Goal: Task Accomplishment & Management: Manage account settings

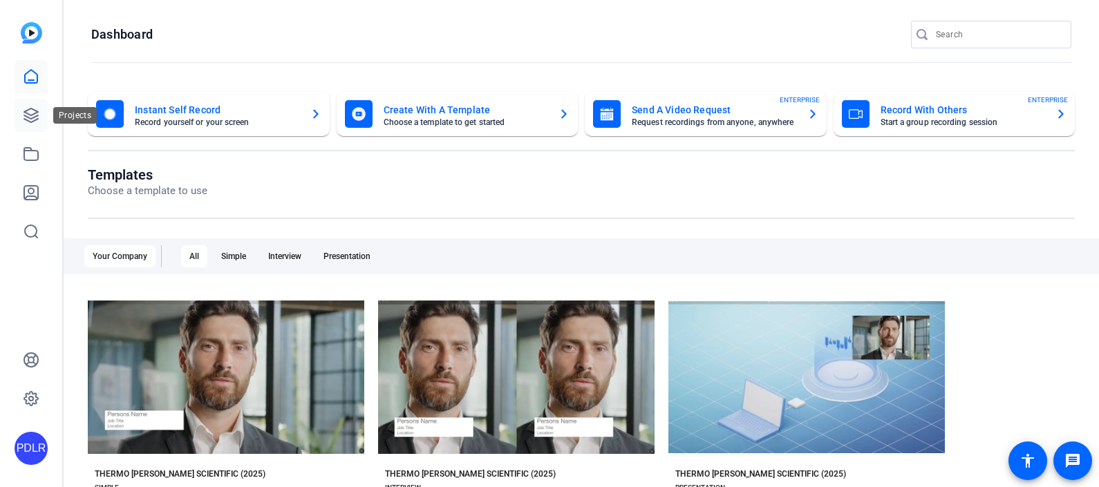
click at [41, 113] on link at bounding box center [31, 115] width 33 height 33
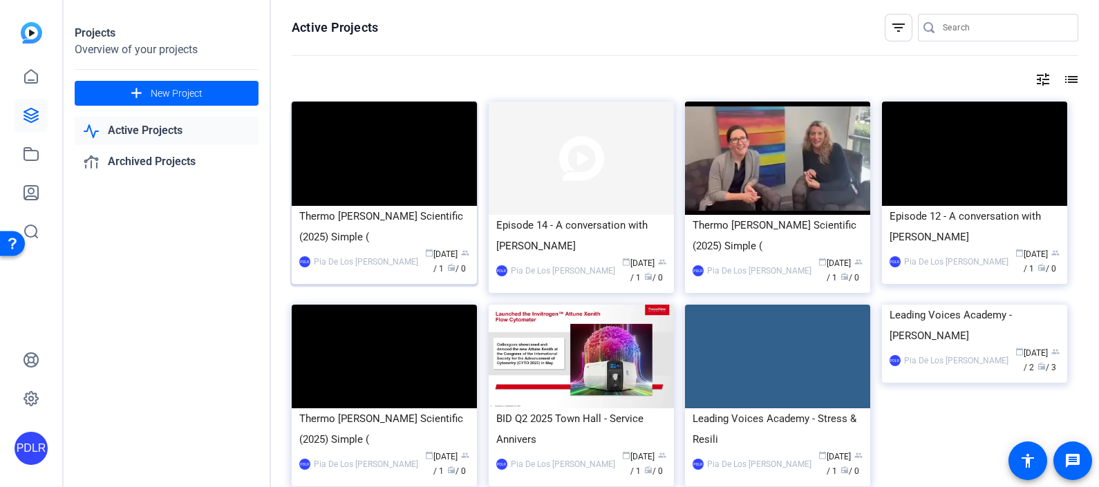
click at [366, 215] on div "Thermo [PERSON_NAME] Scientific (2025) Simple (" at bounding box center [384, 226] width 170 height 41
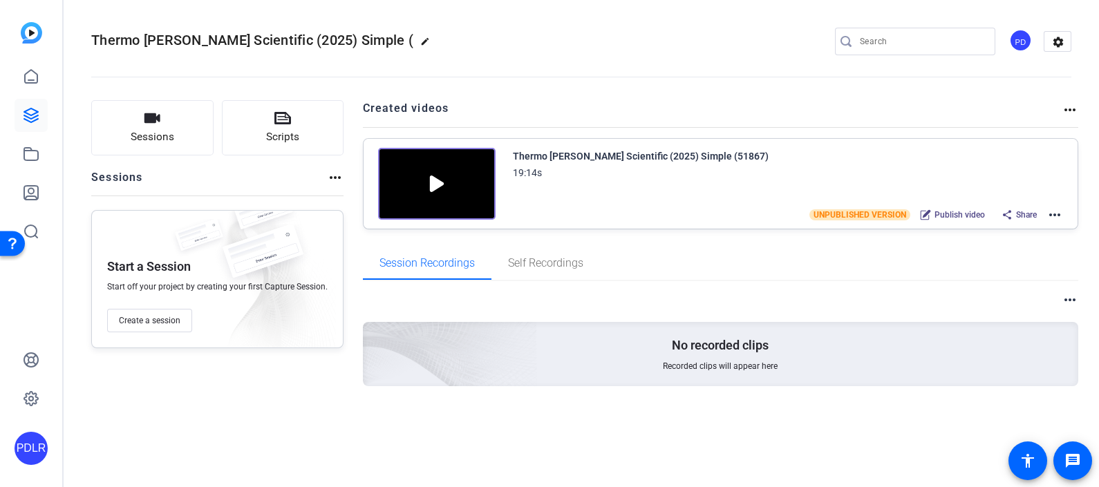
click at [858, 214] on span "UNPUBLISHED VERSION" at bounding box center [859, 214] width 101 height 11
click at [1055, 208] on mat-icon "more_horiz" at bounding box center [1054, 215] width 17 height 17
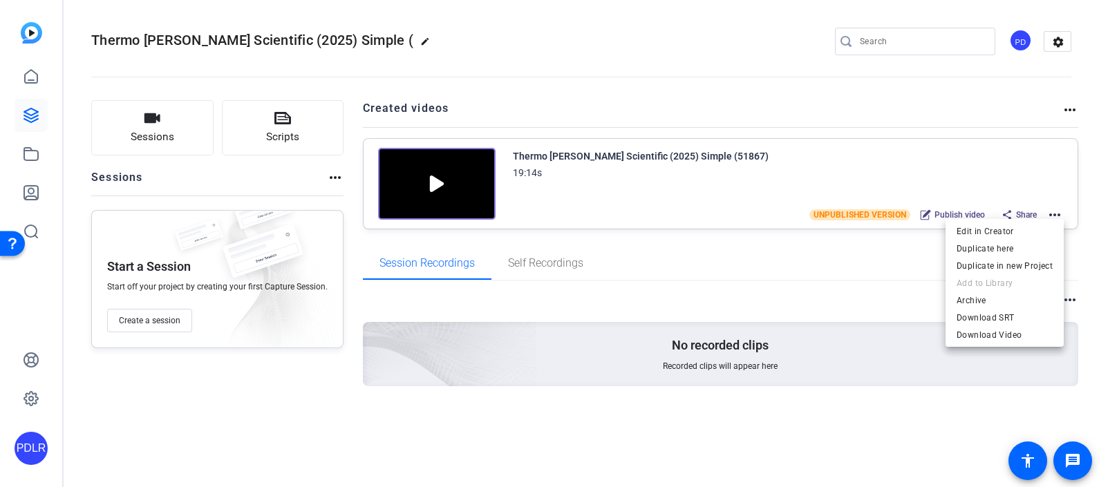
click at [714, 69] on div at bounding box center [549, 243] width 1099 height 487
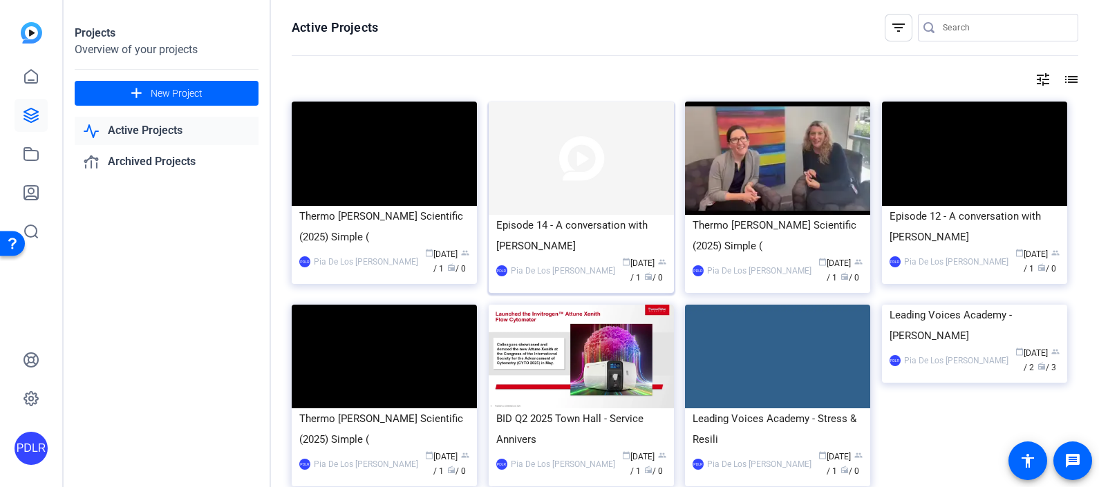
click at [614, 225] on div "Episode 14 - A conversation with [PERSON_NAME]" at bounding box center [581, 235] width 170 height 41
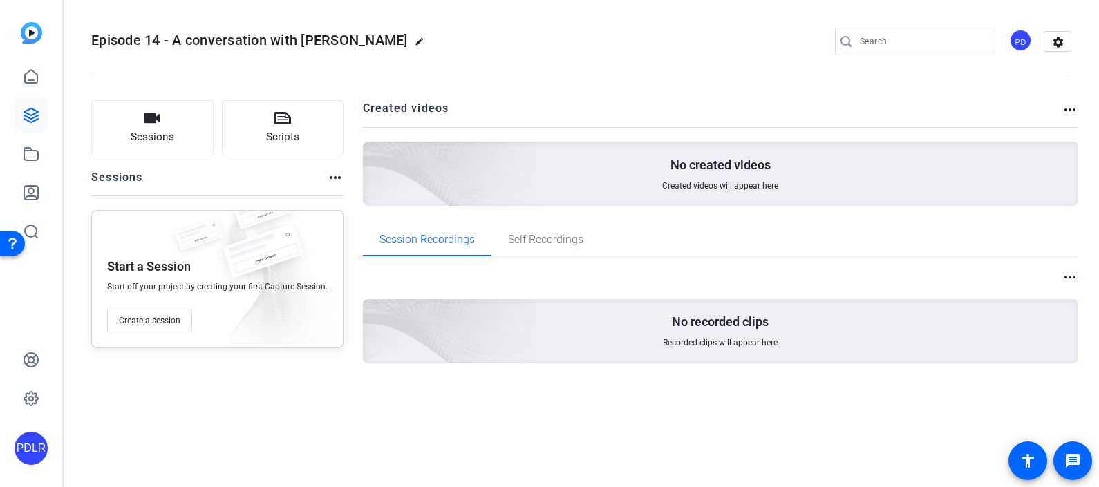
click at [1060, 106] on h2 "Created videos" at bounding box center [712, 113] width 699 height 27
click at [1065, 109] on mat-icon "more_horiz" at bounding box center [1069, 110] width 17 height 17
click at [373, 39] on div at bounding box center [549, 243] width 1099 height 487
click at [415, 40] on mat-icon "edit" at bounding box center [423, 45] width 17 height 17
click at [545, 38] on div "Episode 14 - A conversation with Jakob G check_circle clear PD settings" at bounding box center [581, 41] width 980 height 21
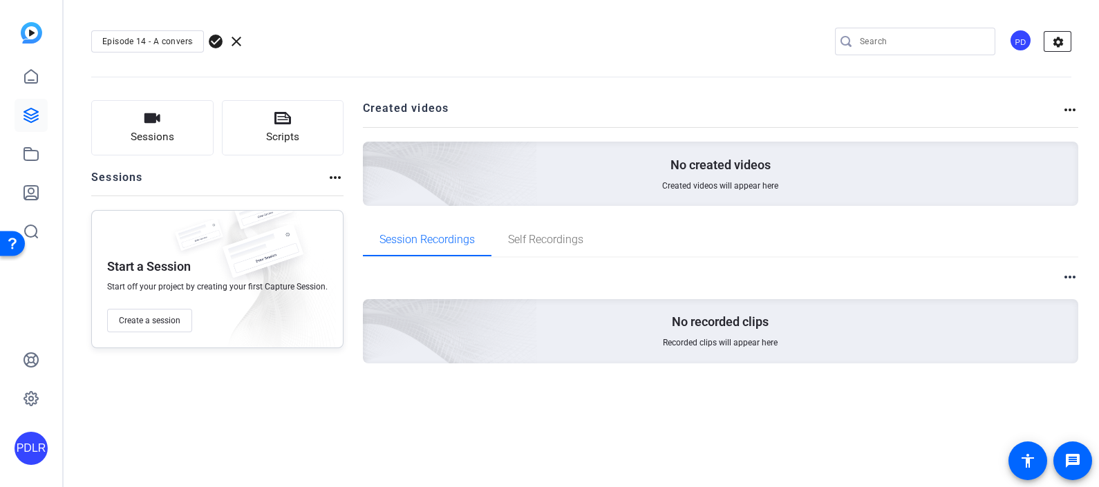
click at [1046, 38] on mat-icon "settings" at bounding box center [1058, 42] width 28 height 21
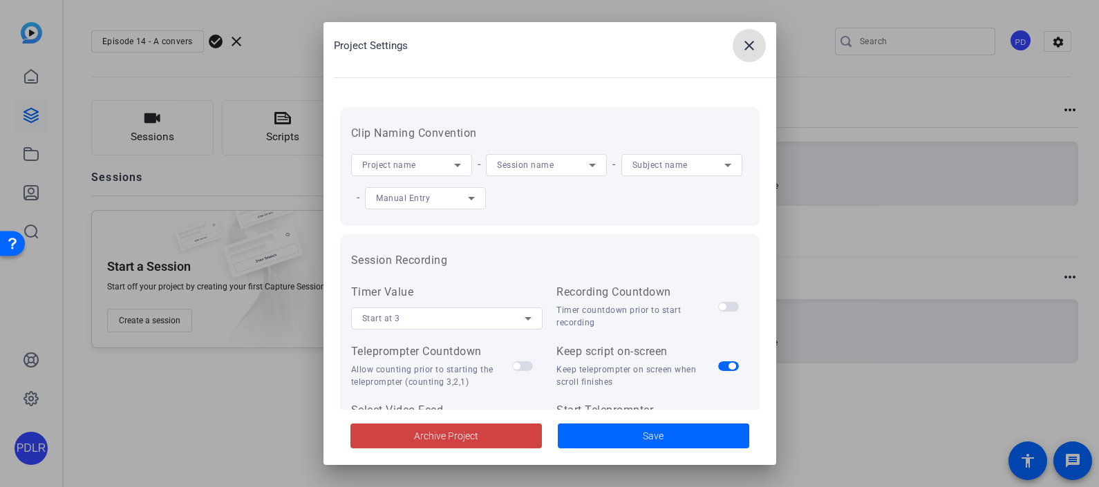
click at [743, 41] on mat-icon "close" at bounding box center [749, 45] width 17 height 17
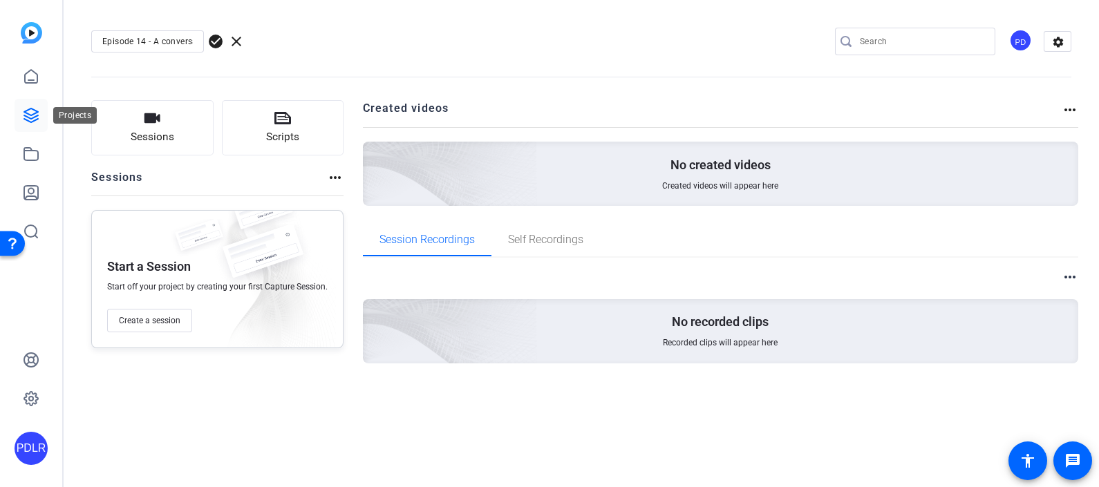
click at [35, 109] on icon at bounding box center [31, 115] width 17 height 17
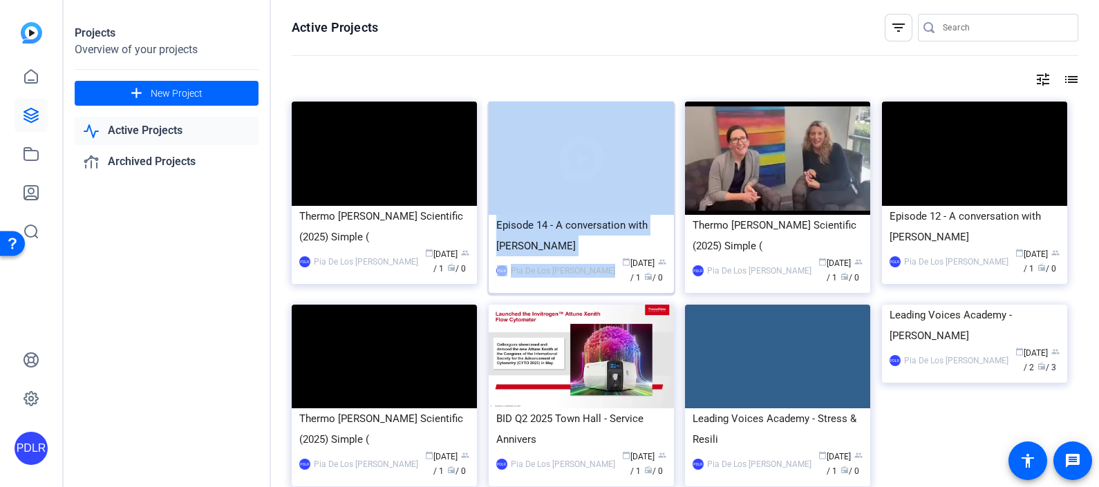
drag, startPoint x: 412, startPoint y: 262, endPoint x: 566, endPoint y: 263, distance: 154.1
click at [568, 263] on div "Thermo Fisher Scientific (2025) Simple ( PDLR Pia De Los Reyes calendar_today O…" at bounding box center [685, 411] width 786 height 618
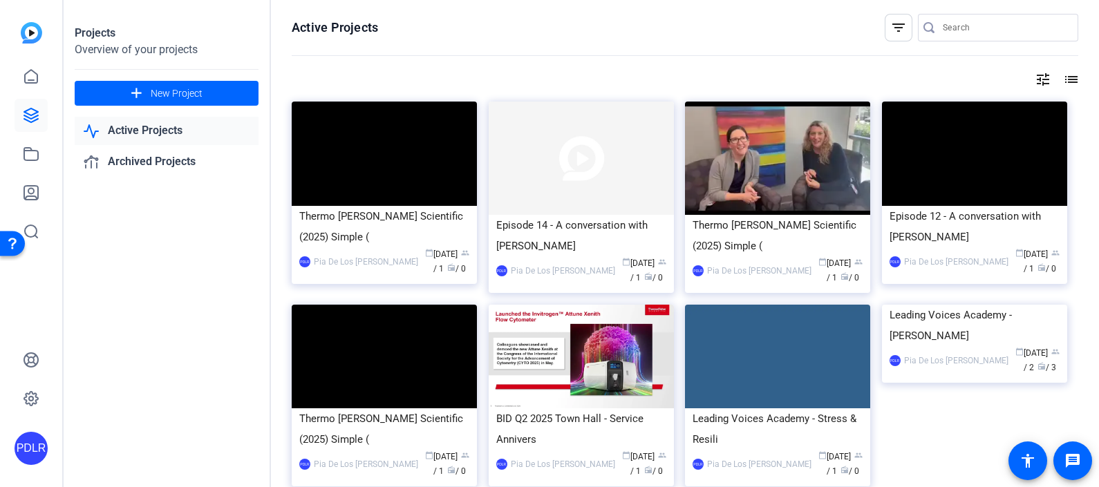
drag, startPoint x: 566, startPoint y: 263, endPoint x: 404, endPoint y: 257, distance: 161.8
click at [425, 257] on span "calendar_today Oct 07" at bounding box center [441, 254] width 32 height 10
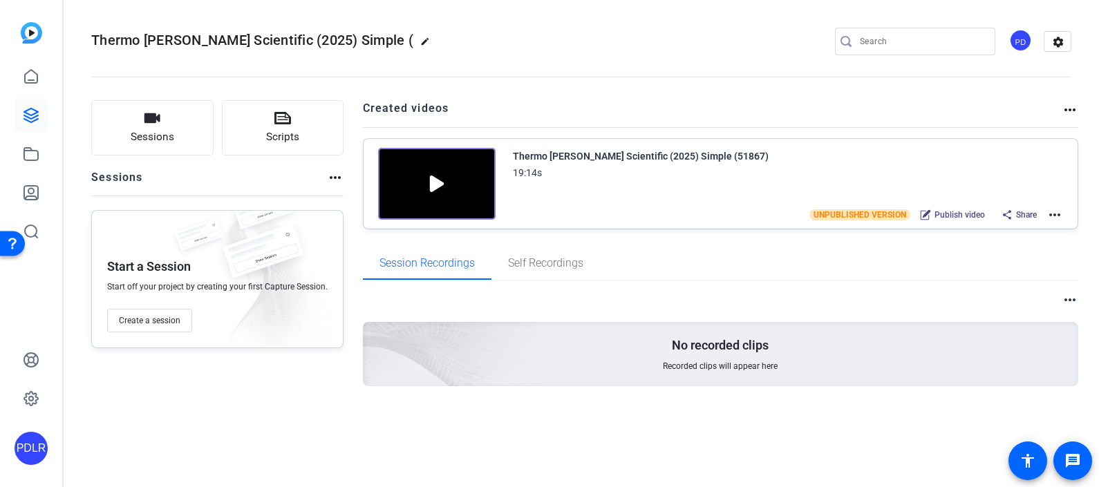
click at [1056, 217] on mat-icon "more_horiz" at bounding box center [1054, 215] width 17 height 17
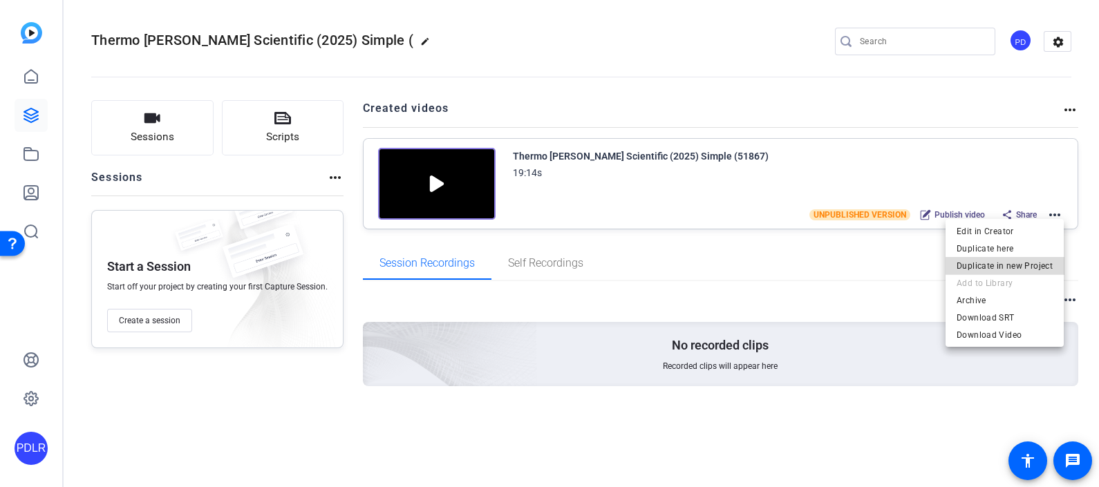
click at [1032, 265] on span "Duplicate in new Project" at bounding box center [1004, 265] width 96 height 17
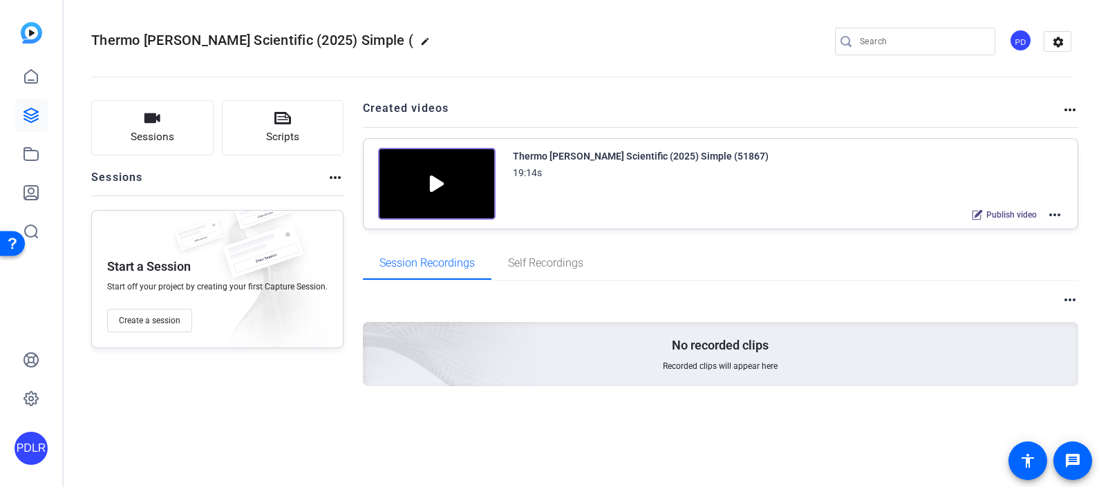
click at [420, 46] on mat-icon "edit" at bounding box center [428, 45] width 17 height 17
click at [181, 40] on input "Thermo [PERSON_NAME] Scientific (2025) Simple (" at bounding box center [147, 41] width 91 height 17
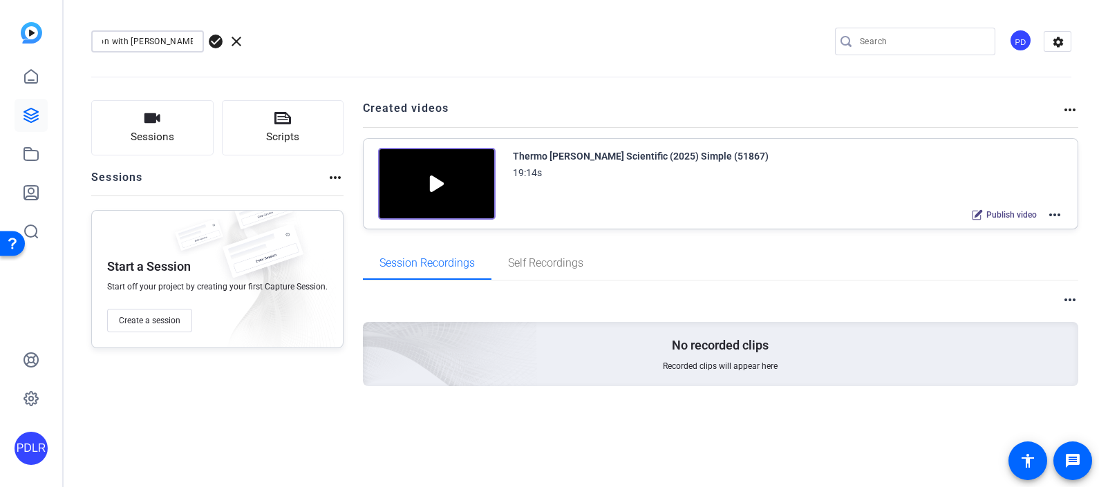
type input "Episode 14 - A conversation with [PERSON_NAME]"
click at [214, 45] on span "check_circle" at bounding box center [215, 41] width 17 height 17
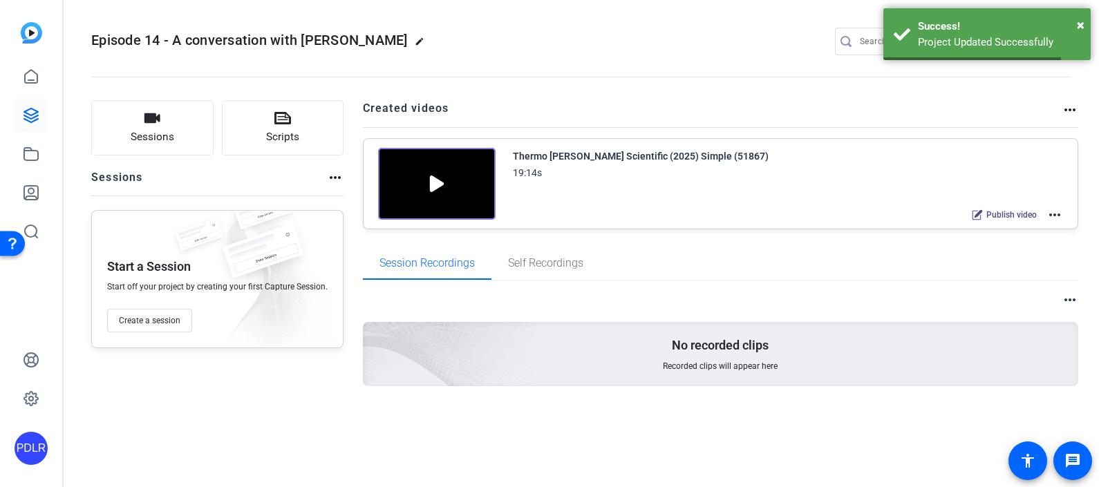
click at [605, 49] on div "Episode 14 - A conversation with [PERSON_NAME] edit PD settings" at bounding box center [581, 41] width 980 height 21
click at [41, 72] on link at bounding box center [31, 76] width 33 height 33
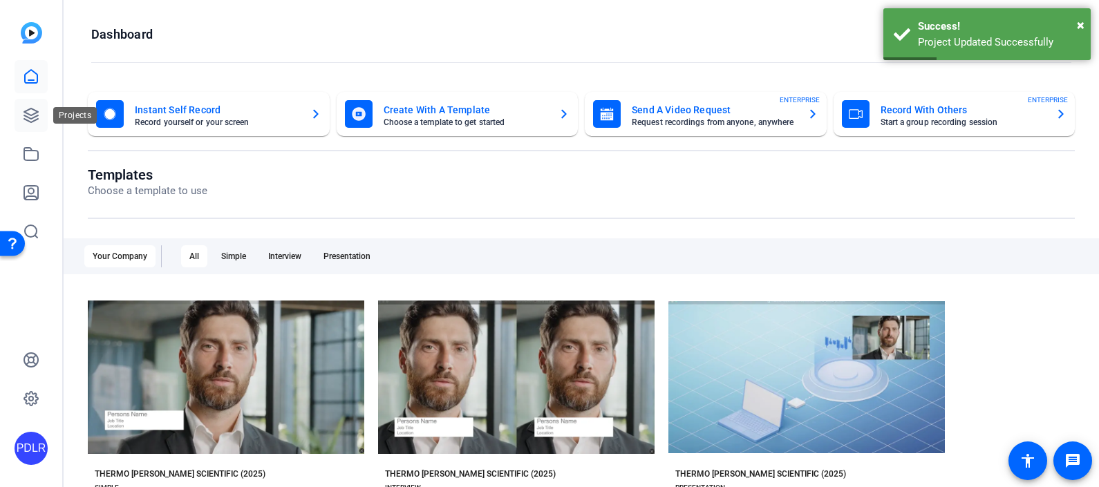
click at [23, 110] on icon at bounding box center [31, 115] width 17 height 17
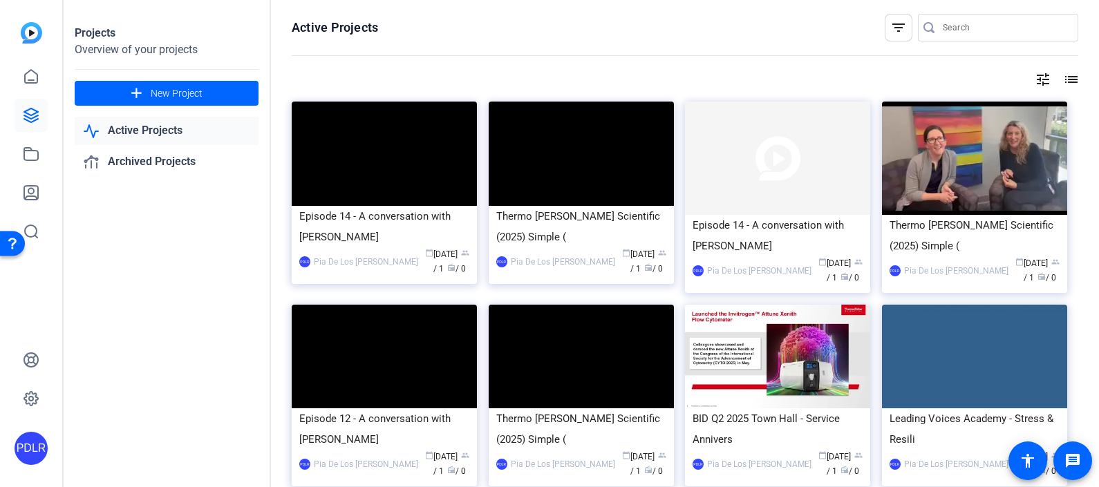
click at [842, 269] on div "calendar_today [DATE] group / 1 radio / 0" at bounding box center [840, 270] width 44 height 29
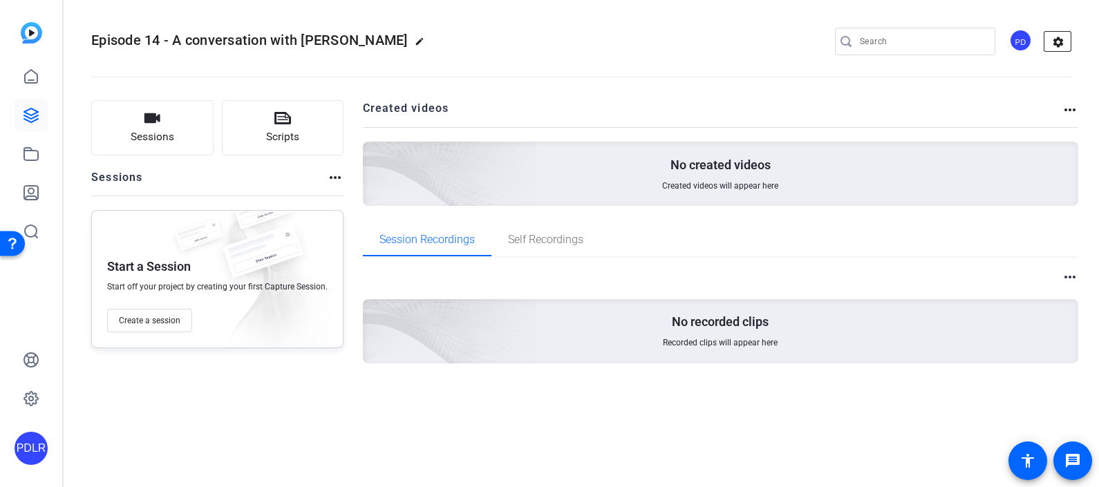
click at [1061, 44] on mat-icon "settings" at bounding box center [1058, 42] width 28 height 21
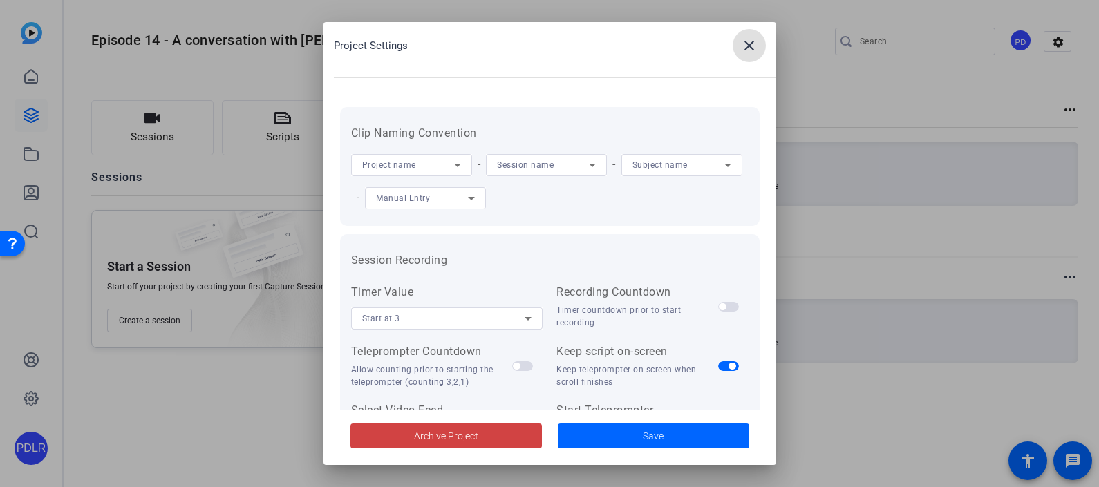
click at [749, 33] on span at bounding box center [748, 45] width 33 height 33
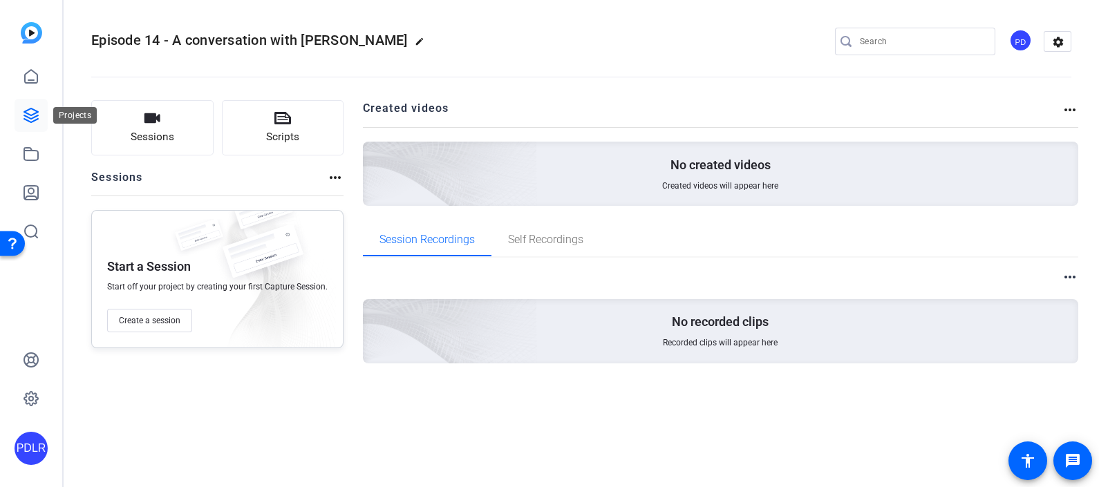
click at [35, 117] on icon at bounding box center [31, 115] width 14 height 14
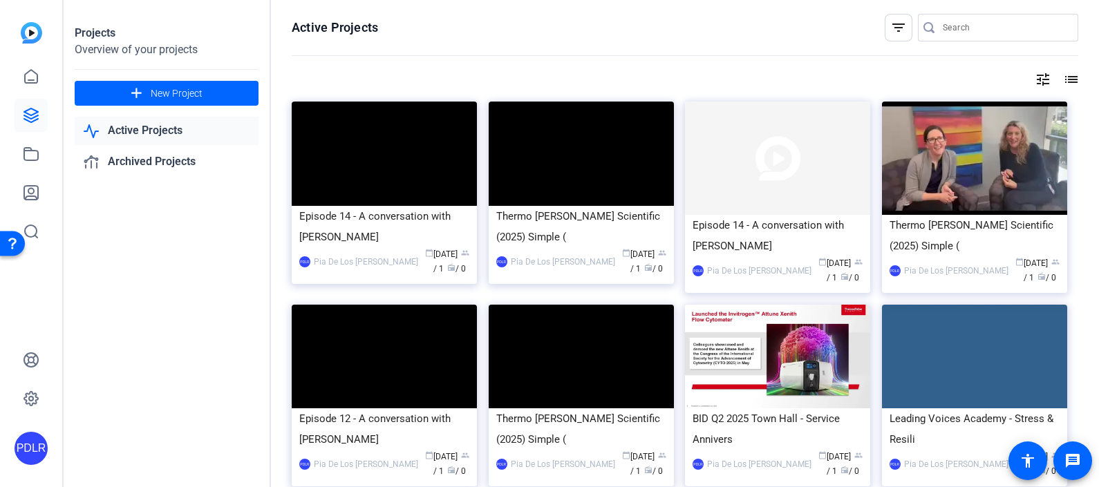
drag, startPoint x: 849, startPoint y: 273, endPoint x: 692, endPoint y: 6, distance: 309.7
click at [692, 6] on div "Active Projects filter_list tune list Episode 14 - A conversation with [PERSON_…" at bounding box center [685, 243] width 828 height 487
click at [1068, 75] on mat-icon "list" at bounding box center [1069, 79] width 17 height 17
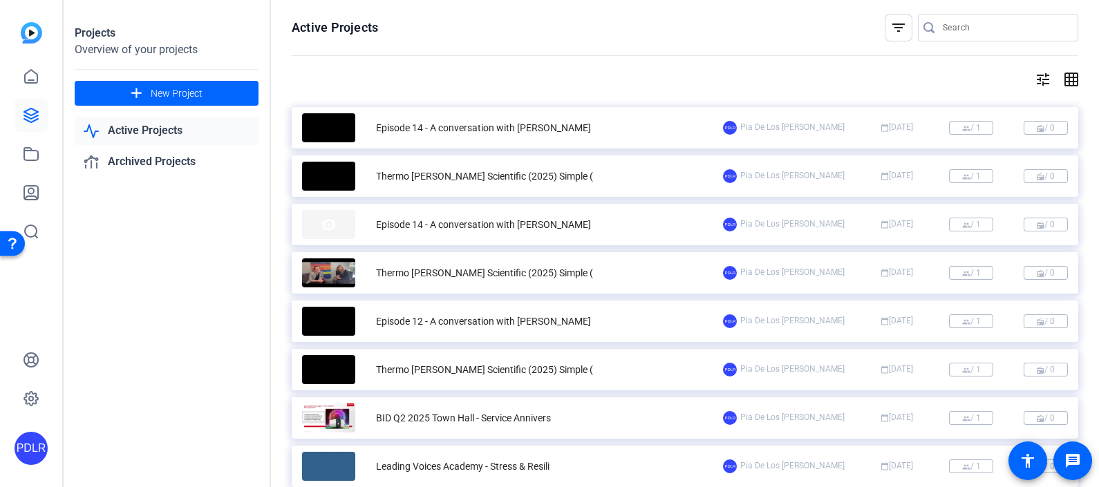
click at [1068, 75] on mat-icon "grid_on" at bounding box center [1069, 79] width 17 height 17
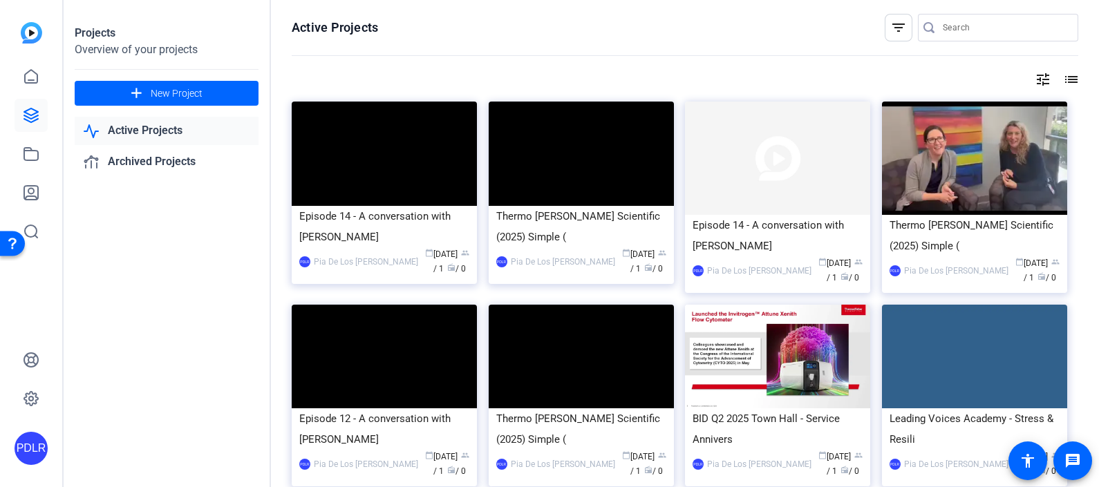
click at [1036, 76] on mat-icon "tune" at bounding box center [1042, 79] width 17 height 17
click at [1063, 77] on div at bounding box center [549, 243] width 1099 height 487
click at [1063, 77] on mat-icon "list" at bounding box center [1069, 79] width 17 height 17
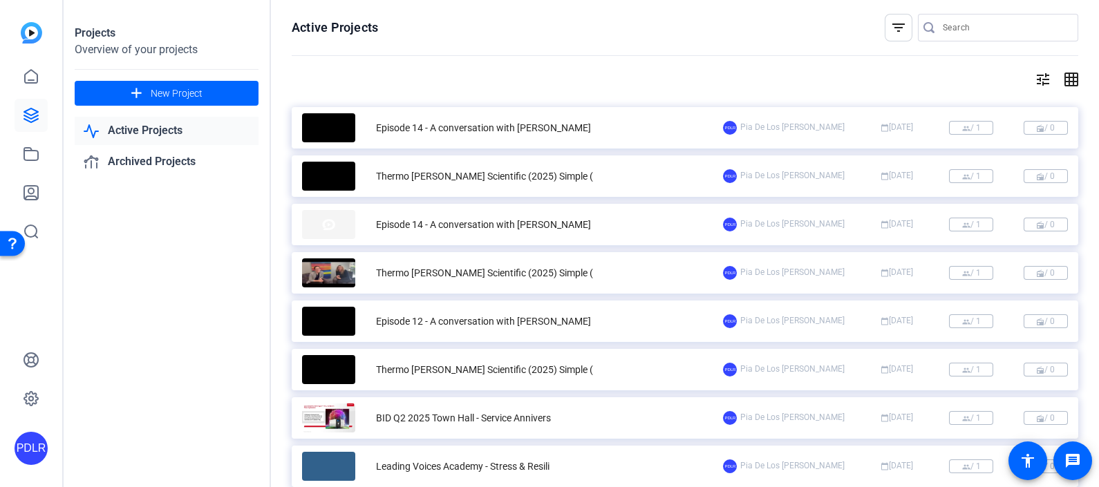
click at [998, 225] on div "PDLR [PERSON_NAME] Los [PERSON_NAME] calendar_today [DATE] group / 1 radio / 0" at bounding box center [895, 225] width 345 height 14
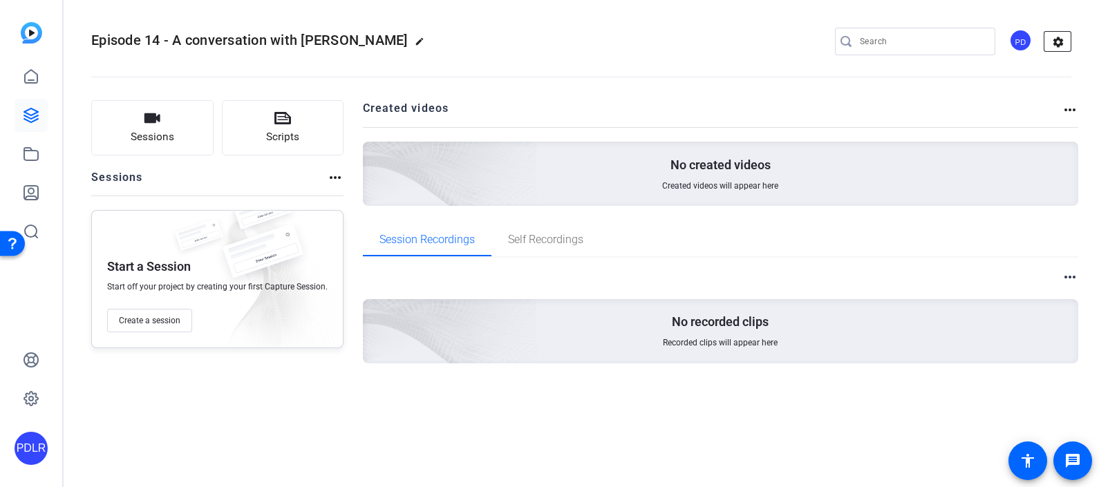
click at [1064, 38] on mat-icon "settings" at bounding box center [1058, 42] width 28 height 21
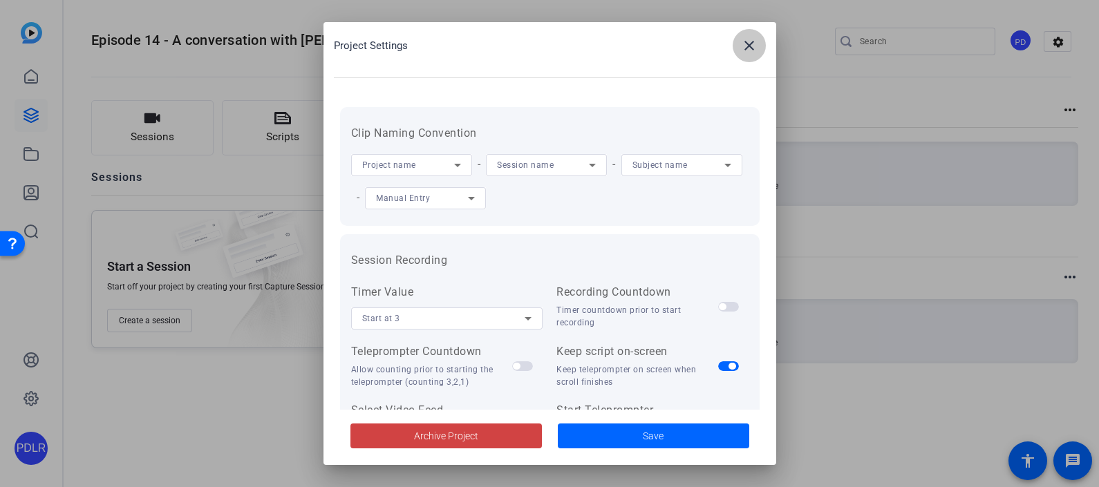
click at [753, 51] on mat-icon "close" at bounding box center [749, 45] width 17 height 17
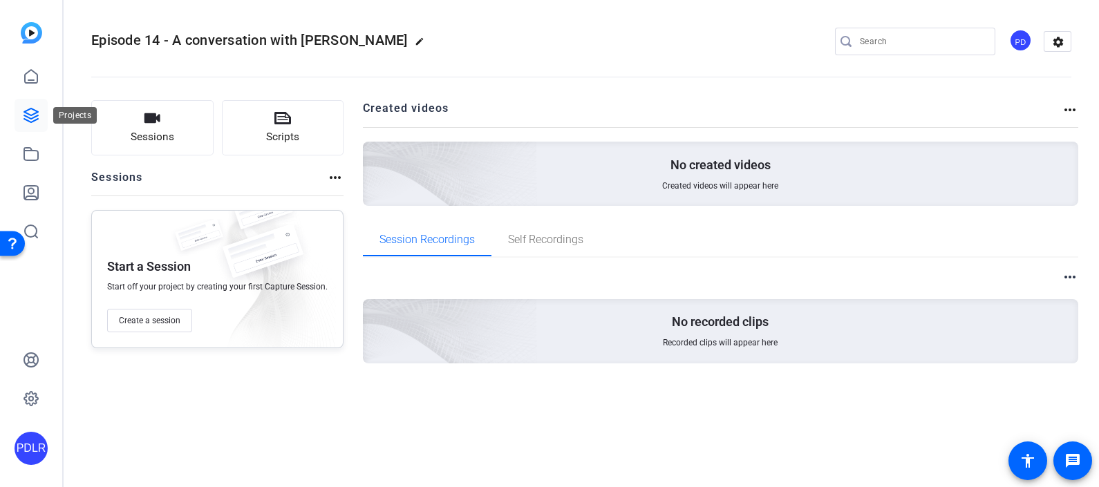
click at [44, 126] on link at bounding box center [31, 115] width 33 height 33
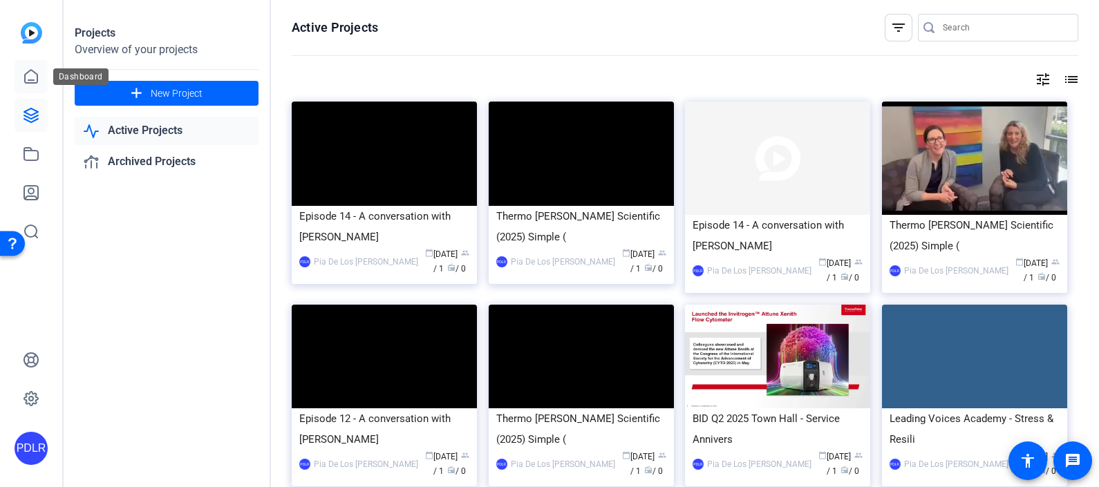
click at [17, 85] on link at bounding box center [31, 76] width 33 height 33
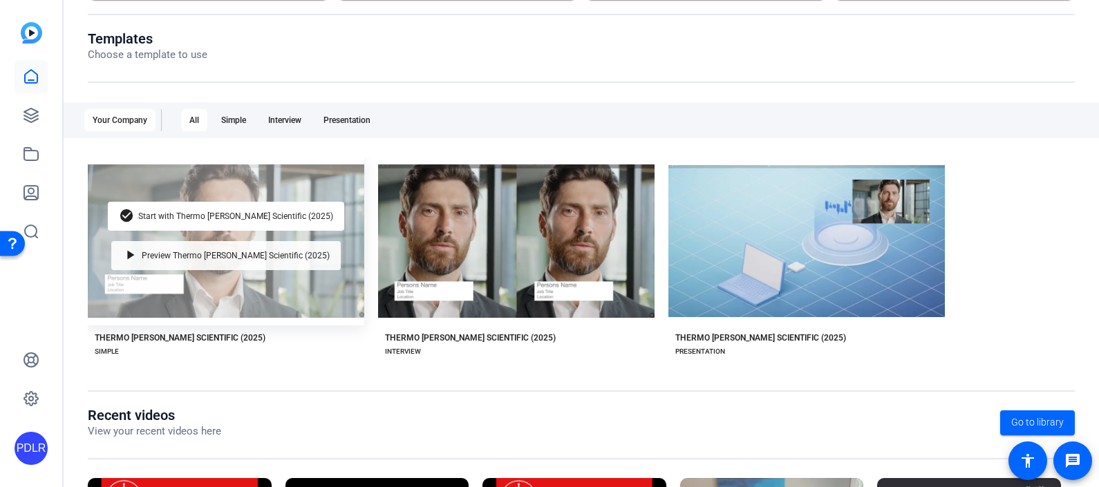
scroll to position [172, 0]
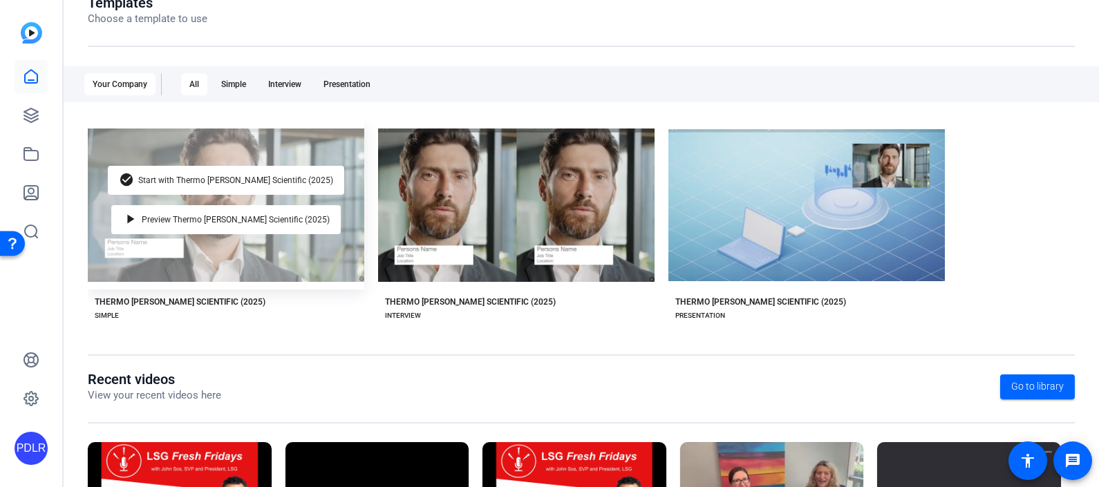
click at [254, 269] on div "check_circle Start with Thermo [PERSON_NAME] Scientific (2025) play_arrow Previ…" at bounding box center [226, 205] width 276 height 169
click at [223, 177] on span "Start with Thermo [PERSON_NAME] Scientific (2025)" at bounding box center [235, 180] width 195 height 8
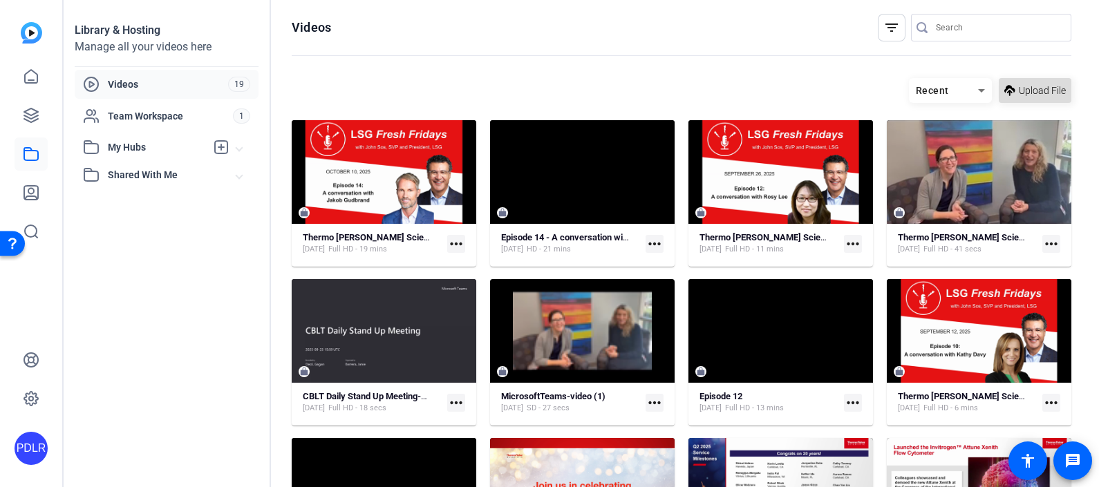
click at [1018, 89] on span "Upload File" at bounding box center [1041, 91] width 47 height 15
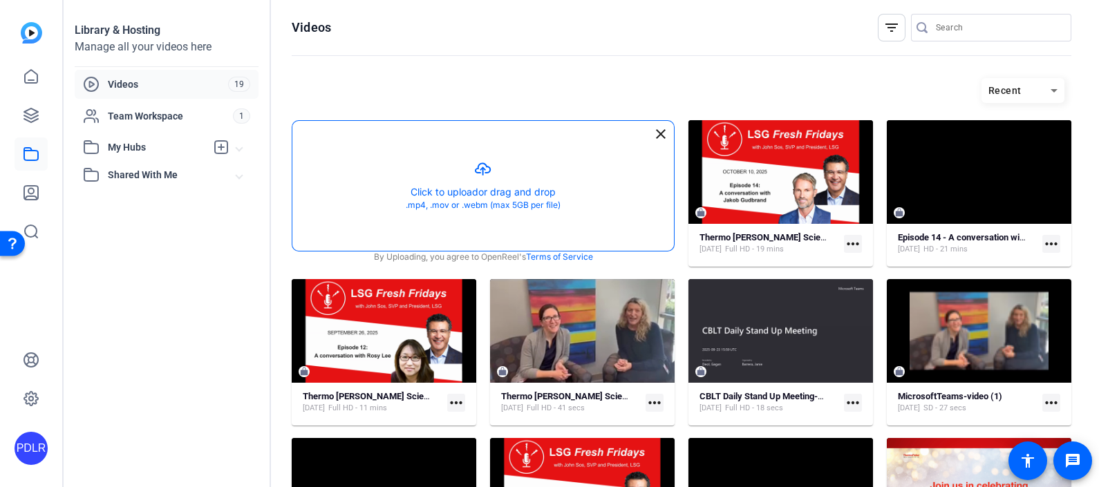
click at [495, 187] on button "button" at bounding box center [482, 186] width 381 height 130
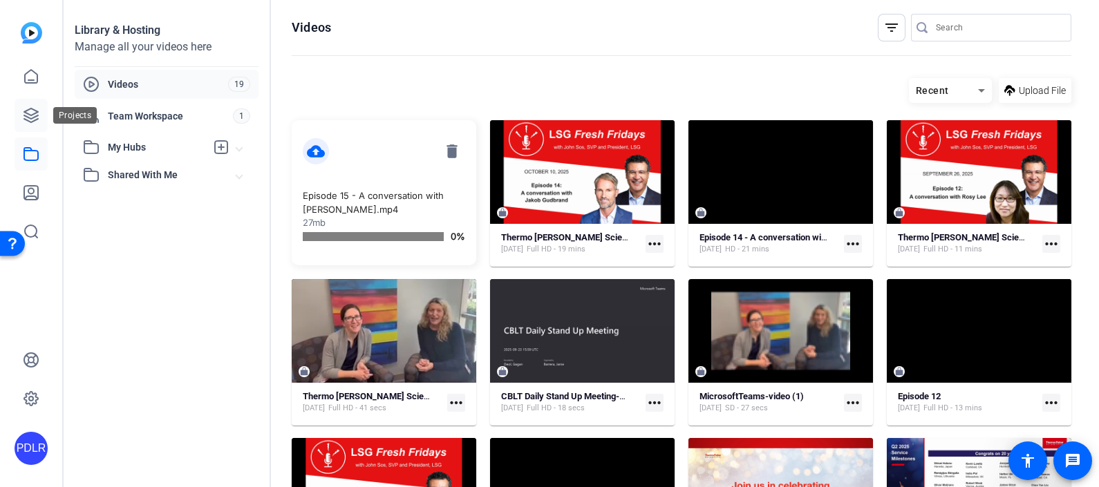
click at [30, 117] on icon at bounding box center [31, 115] width 14 height 14
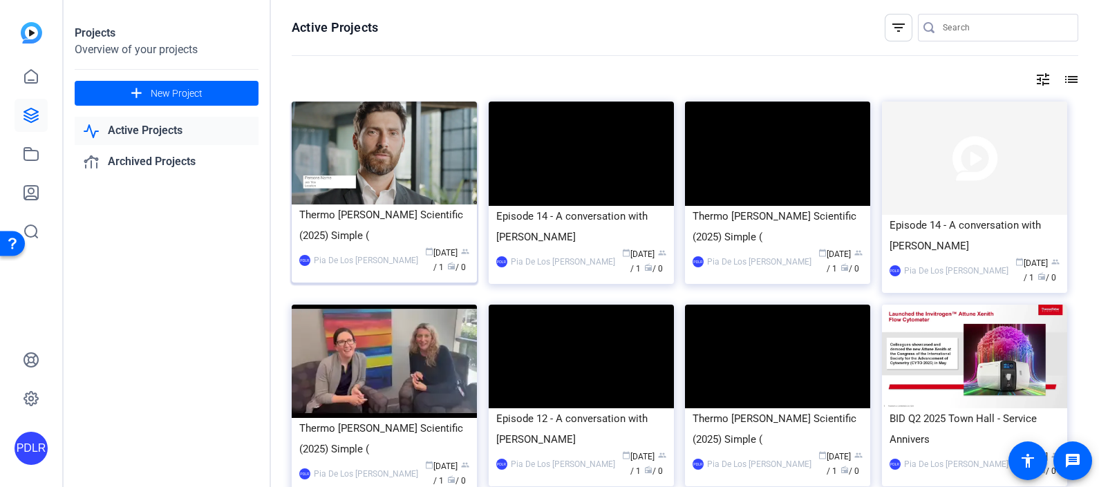
click at [368, 218] on div "Thermo [PERSON_NAME] Scientific (2025) Simple (" at bounding box center [384, 225] width 170 height 41
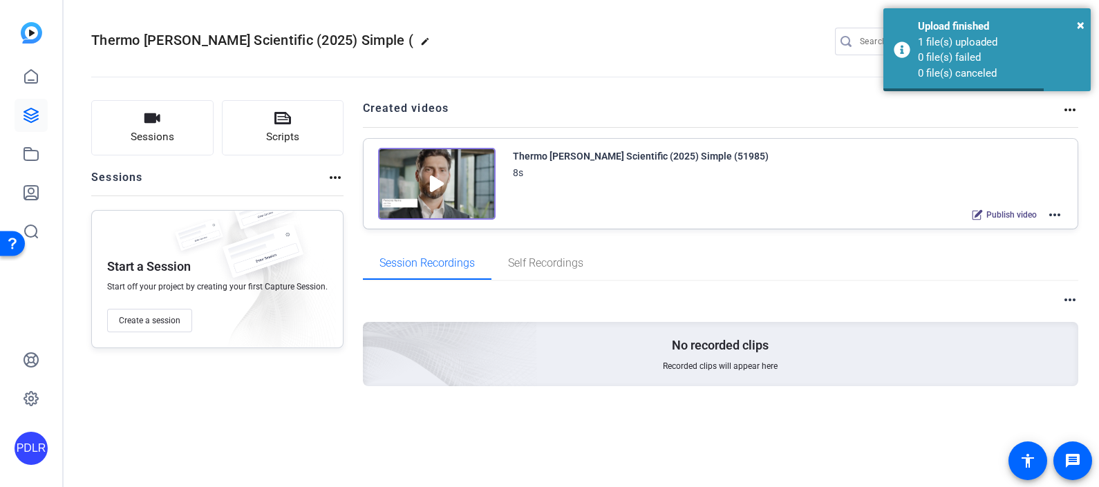
click at [489, 45] on div "Thermo Fisher Scientific (2025) Simple ( edit PD settings" at bounding box center [581, 41] width 980 height 21
click at [420, 45] on mat-icon "edit" at bounding box center [428, 45] width 17 height 17
click at [187, 38] on input "Thermo [PERSON_NAME] Scientific (2025) Simple (" at bounding box center [147, 41] width 91 height 17
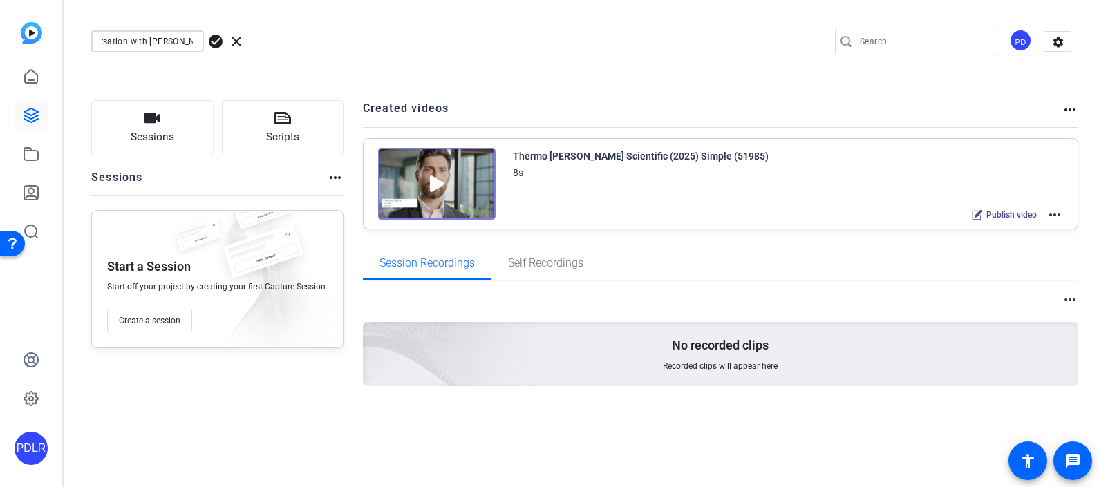
scroll to position [0, 92]
type input "Episode 15 - A conversation with Nancy Austin"
click at [214, 41] on span "check_circle" at bounding box center [215, 41] width 17 height 17
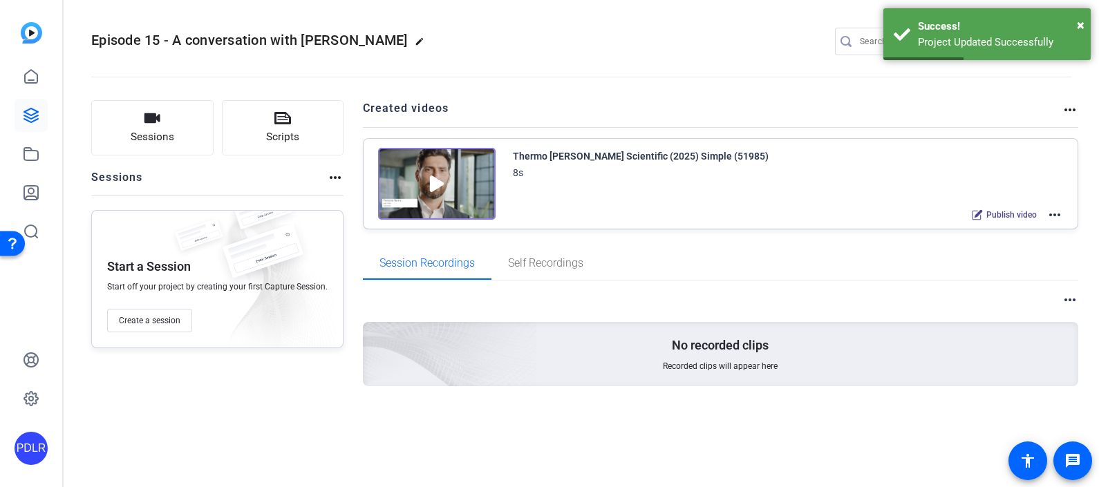
click at [462, 185] on img at bounding box center [436, 184] width 117 height 72
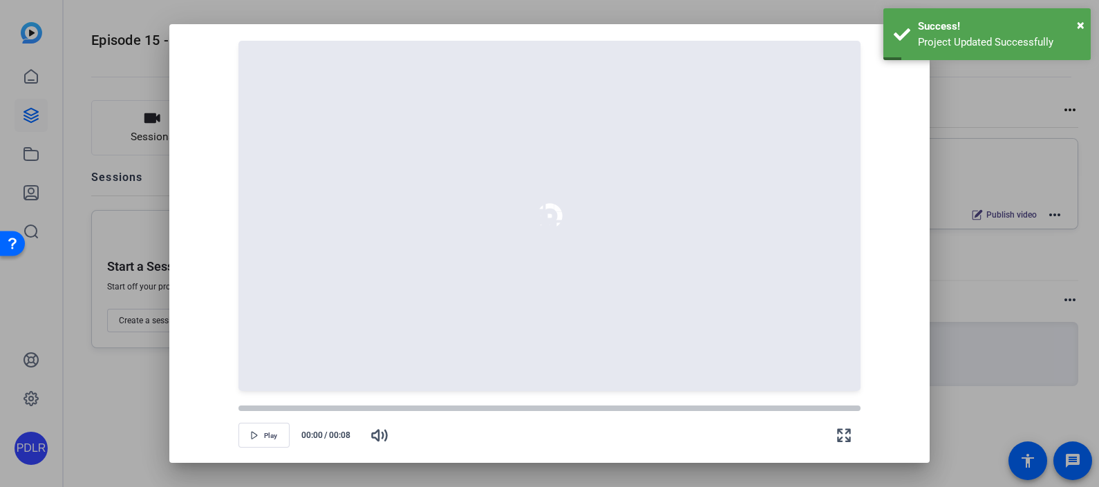
click at [983, 106] on div at bounding box center [549, 243] width 1099 height 487
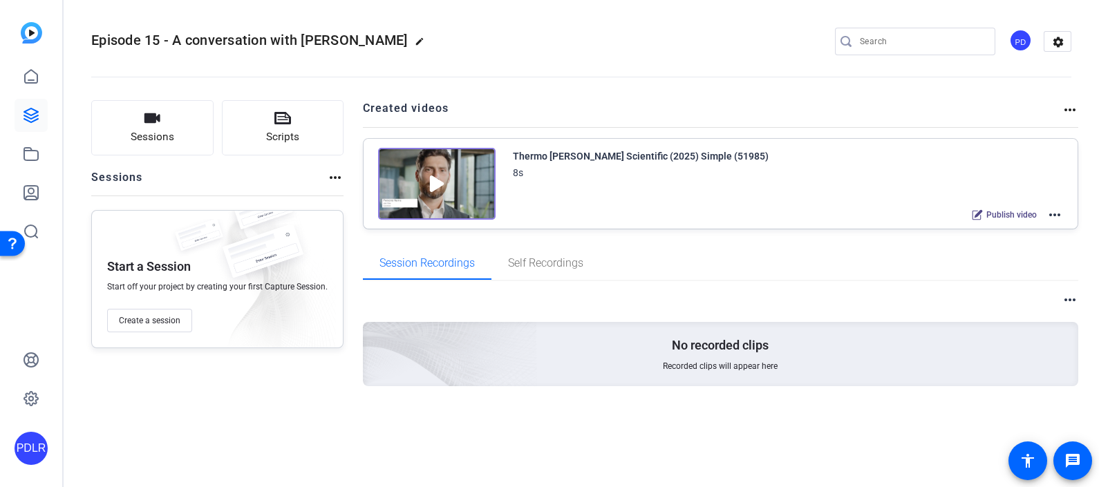
click at [1057, 210] on mat-icon "more_horiz" at bounding box center [1054, 215] width 17 height 17
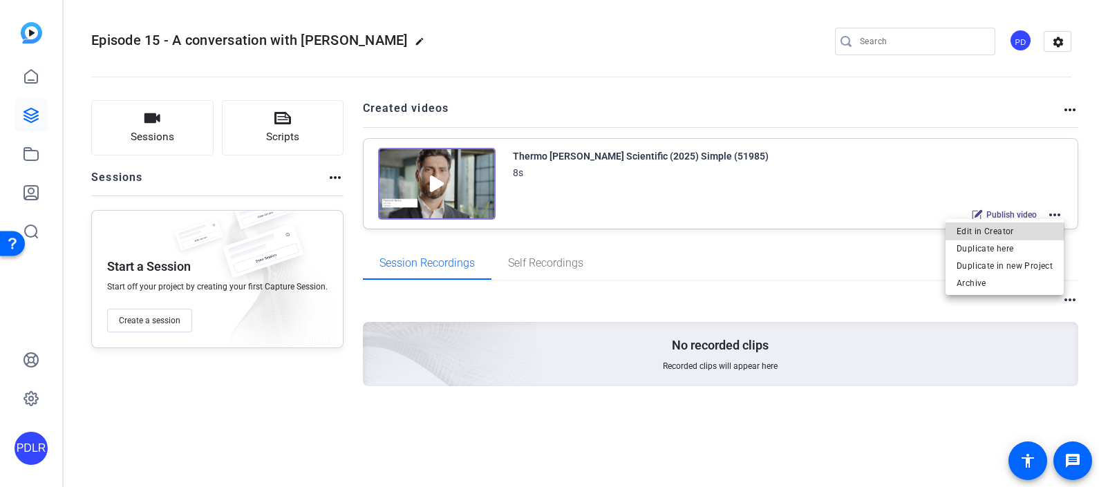
click at [1025, 228] on span "Edit in Creator" at bounding box center [1004, 230] width 96 height 17
